Goal: Transaction & Acquisition: Purchase product/service

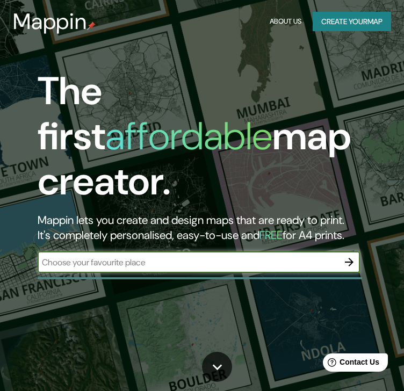
click at [344, 22] on button "Create your map" at bounding box center [352, 22] width 78 height 20
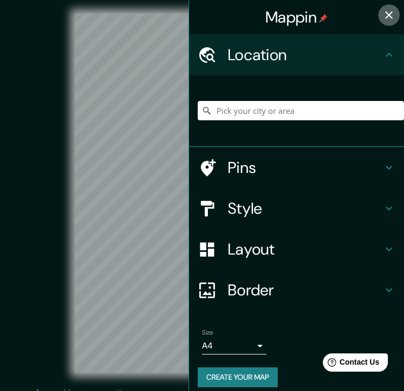
click at [385, 13] on icon "button" at bounding box center [389, 15] width 8 height 8
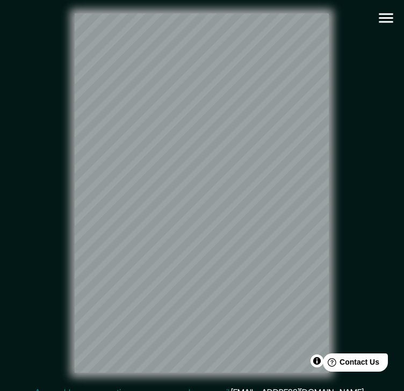
click at [391, 14] on icon "button" at bounding box center [386, 18] width 14 height 10
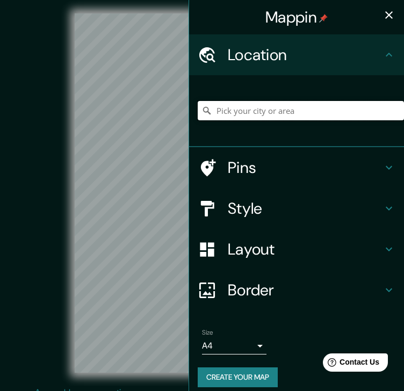
click at [294, 117] on input "Pick your city or area" at bounding box center [301, 110] width 206 height 19
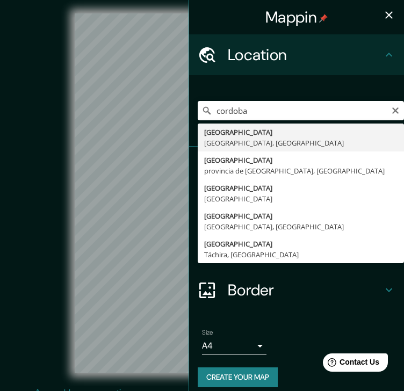
type input "[GEOGRAPHIC_DATA], [GEOGRAPHIC_DATA], [GEOGRAPHIC_DATA]"
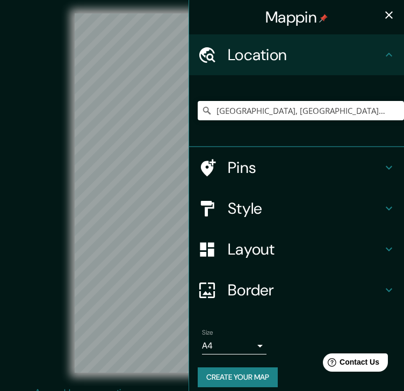
click at [250, 348] on body "Mappin Location [GEOGRAPHIC_DATA], [GEOGRAPHIC_DATA], [GEOGRAPHIC_DATA] Pins St…" at bounding box center [202, 195] width 404 height 391
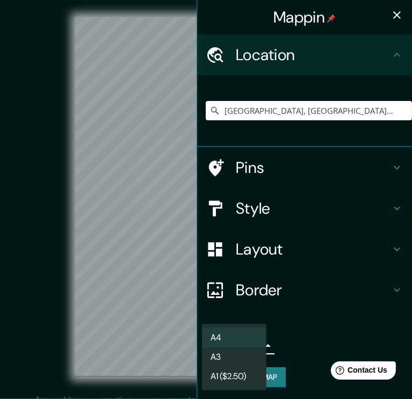
click at [243, 354] on li "A3" at bounding box center [234, 357] width 64 height 19
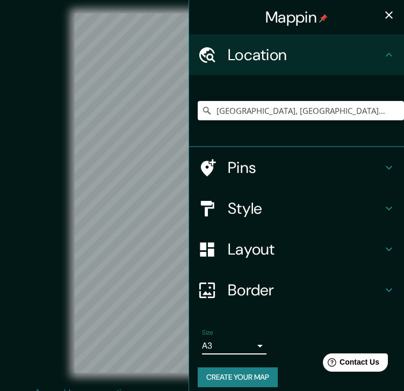
click at [384, 15] on icon "button" at bounding box center [389, 15] width 13 height 13
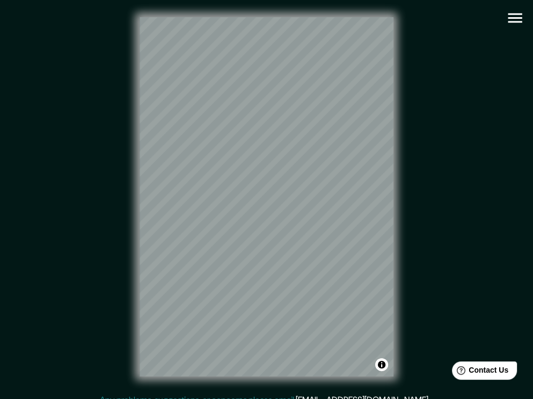
click at [333, 254] on div "© Mapbox © OpenStreetMap Improve this map" at bounding box center [267, 196] width 480 height 359
click at [403, 17] on icon "button" at bounding box center [515, 18] width 19 height 19
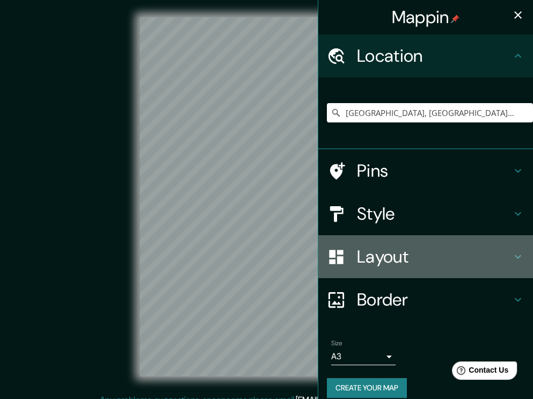
click at [403, 262] on h4 "Layout" at bounding box center [434, 256] width 155 height 21
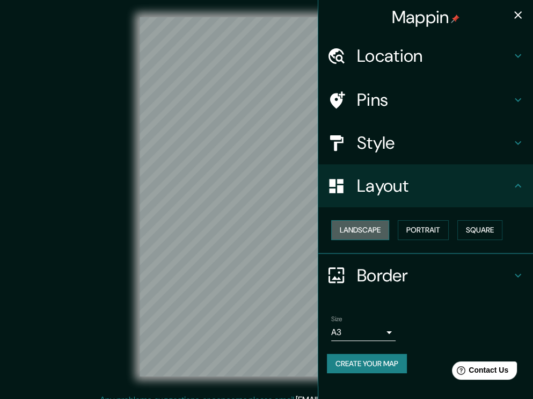
click at [379, 227] on button "Landscape" at bounding box center [360, 230] width 58 height 20
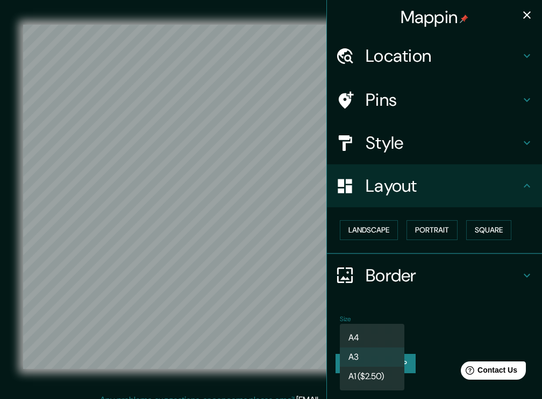
click at [376, 331] on body "Mappin Location [GEOGRAPHIC_DATA], [GEOGRAPHIC_DATA], [GEOGRAPHIC_DATA] Pins St…" at bounding box center [271, 199] width 542 height 399
click at [376, 331] on li "A4" at bounding box center [372, 337] width 64 height 19
type input "single"
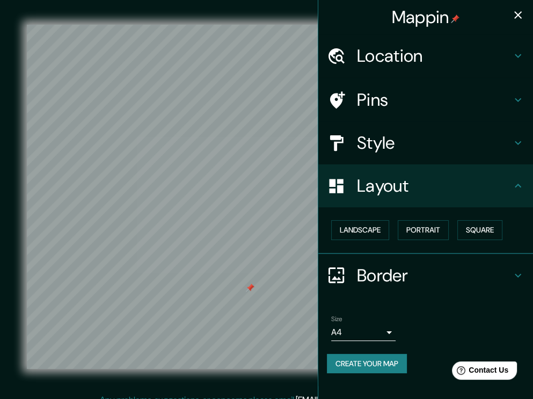
click at [403, 11] on icon "button" at bounding box center [518, 15] width 13 height 13
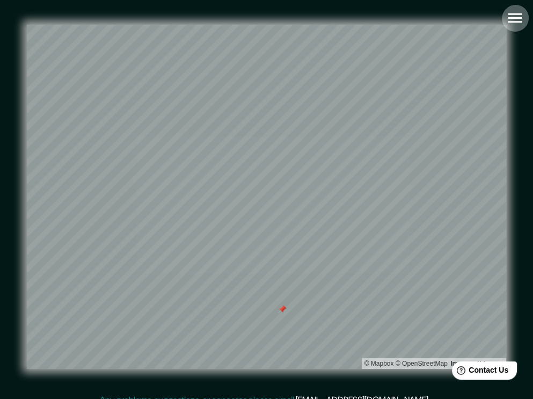
click at [403, 20] on icon "button" at bounding box center [515, 18] width 19 height 19
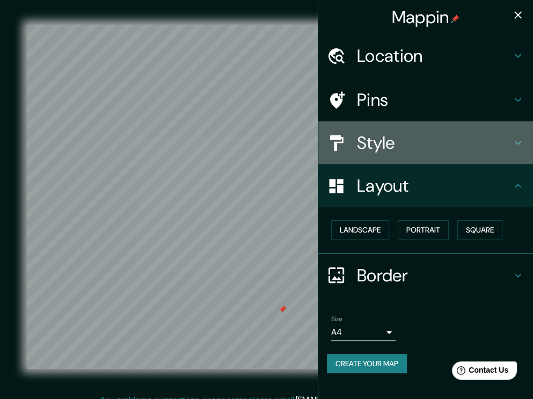
click at [389, 145] on h4 "Style" at bounding box center [434, 142] width 155 height 21
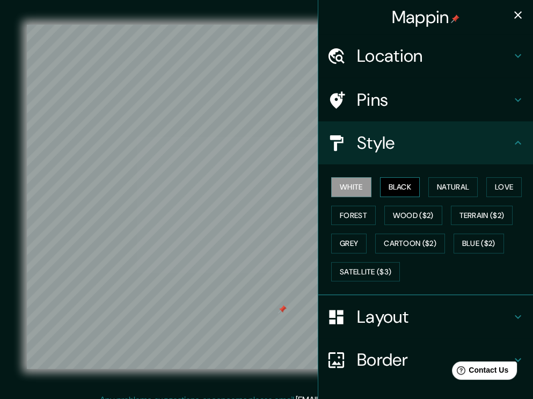
click at [386, 186] on button "Black" at bounding box center [400, 187] width 40 height 20
click at [403, 16] on icon "button" at bounding box center [518, 15] width 13 height 13
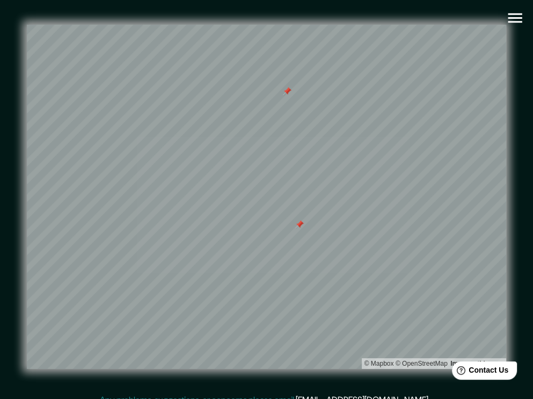
click at [403, 227] on div "Mappin Location [GEOGRAPHIC_DATA], [GEOGRAPHIC_DATA], [GEOGRAPHIC_DATA] Pins St…" at bounding box center [266, 205] width 533 height 411
